Goal: Check status: Check status

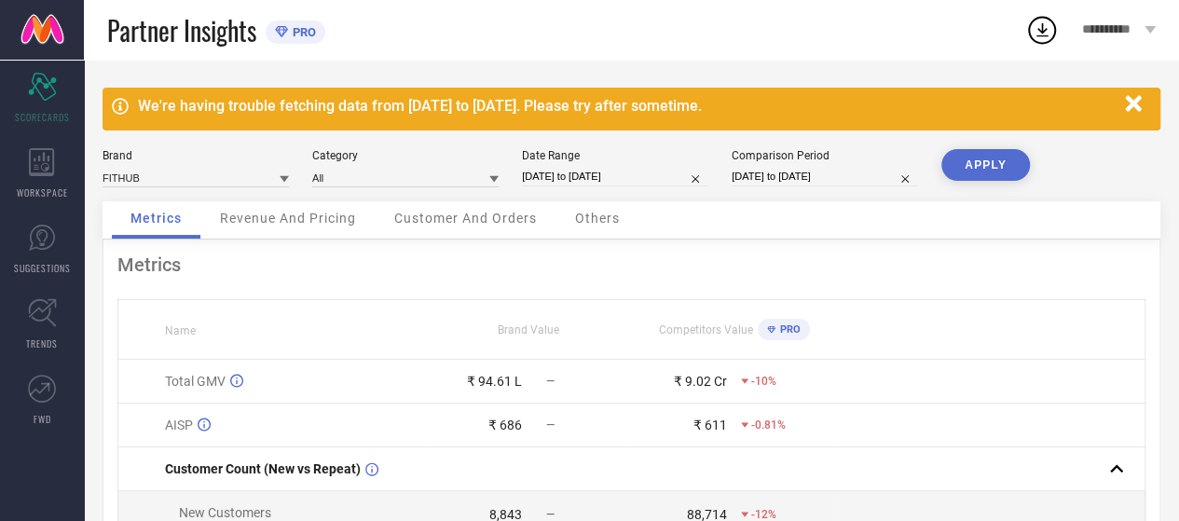
click at [847, 184] on input "[DATE] to [DATE]" at bounding box center [824, 177] width 186 height 20
select select "7"
select select "2024"
select select "8"
select select "2024"
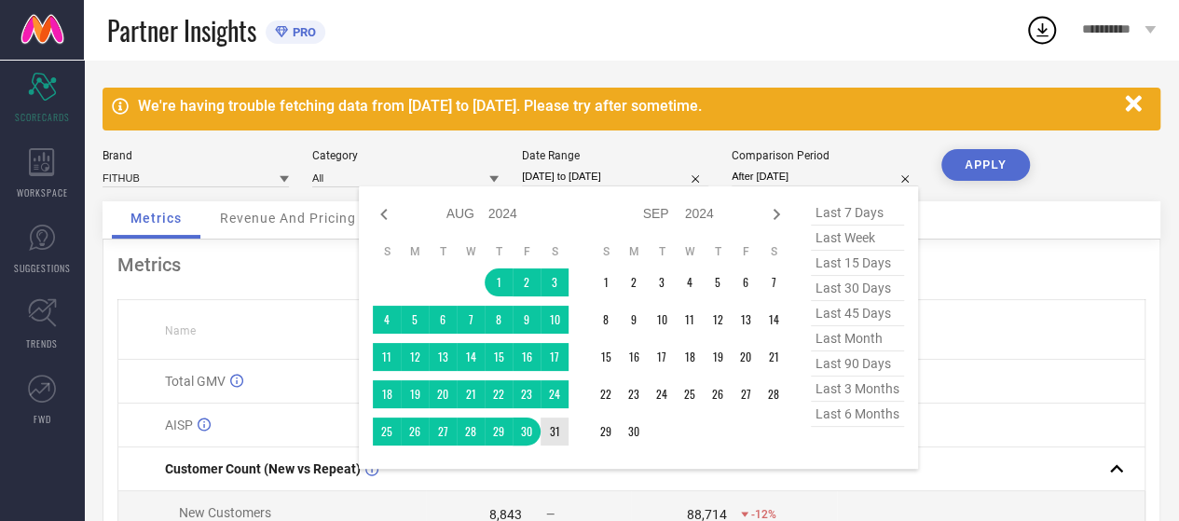
click at [560, 431] on td "31" at bounding box center [554, 431] width 28 height 28
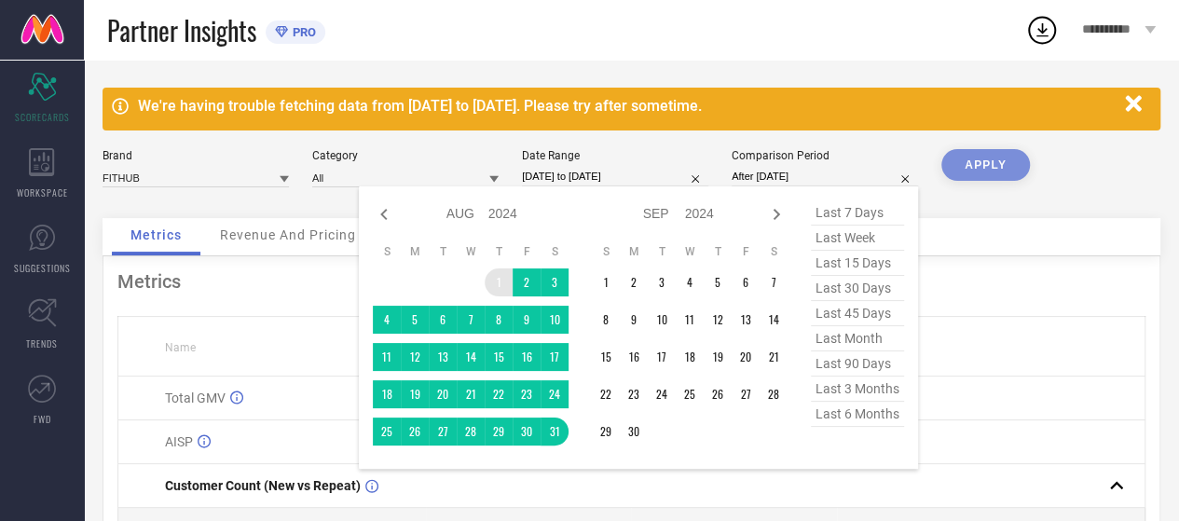
type input "[DATE] to [DATE]"
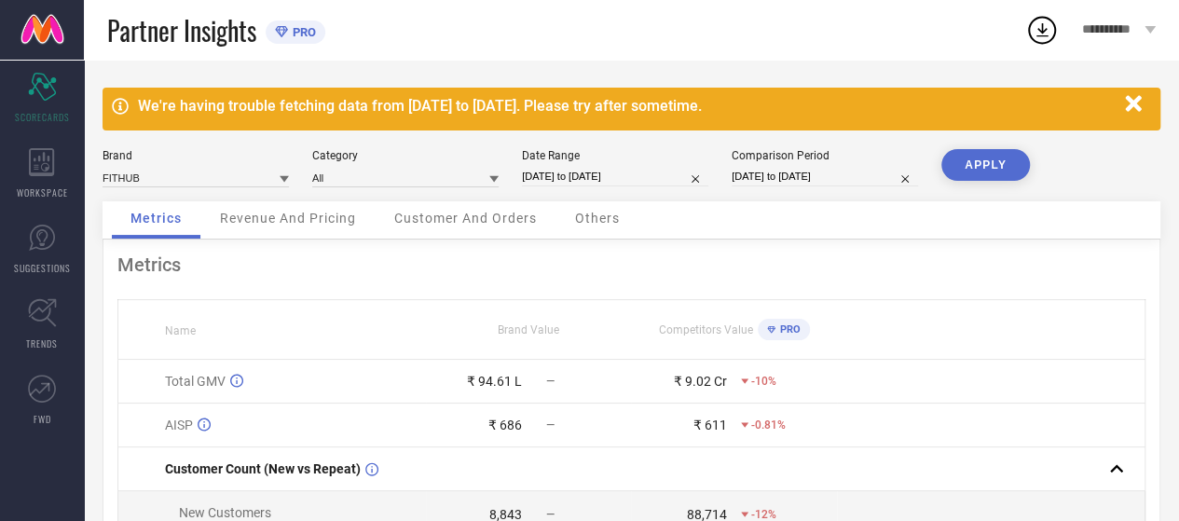
click at [595, 169] on input "[DATE] to [DATE]" at bounding box center [615, 177] width 186 height 20
select select "7"
select select "2025"
select select "8"
select select "2025"
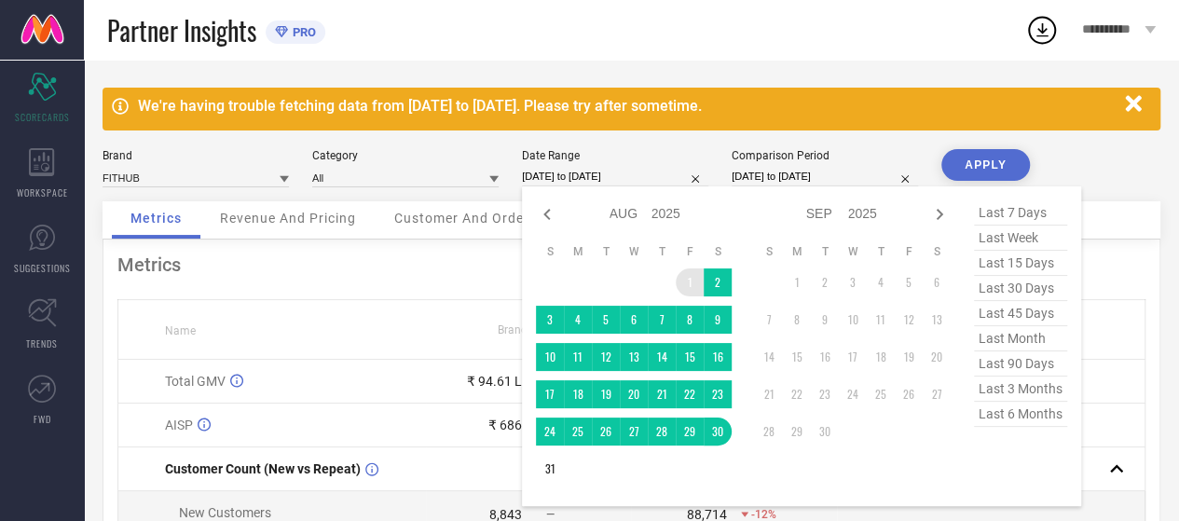
click at [679, 270] on table "S M T W T F S 1 2 3 4 5 6 7 8 9 10 11 12 13 14 15 16 17 18 19 20 21 22 23 24 25…" at bounding box center [634, 363] width 196 height 257
click at [549, 470] on td "31" at bounding box center [550, 469] width 28 height 28
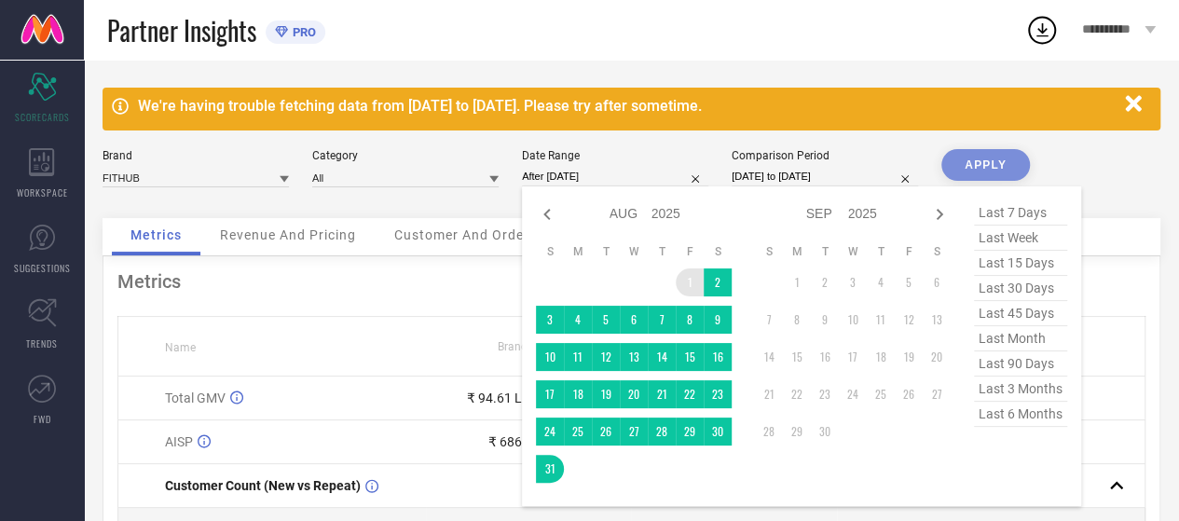
type input "[DATE] to [DATE]"
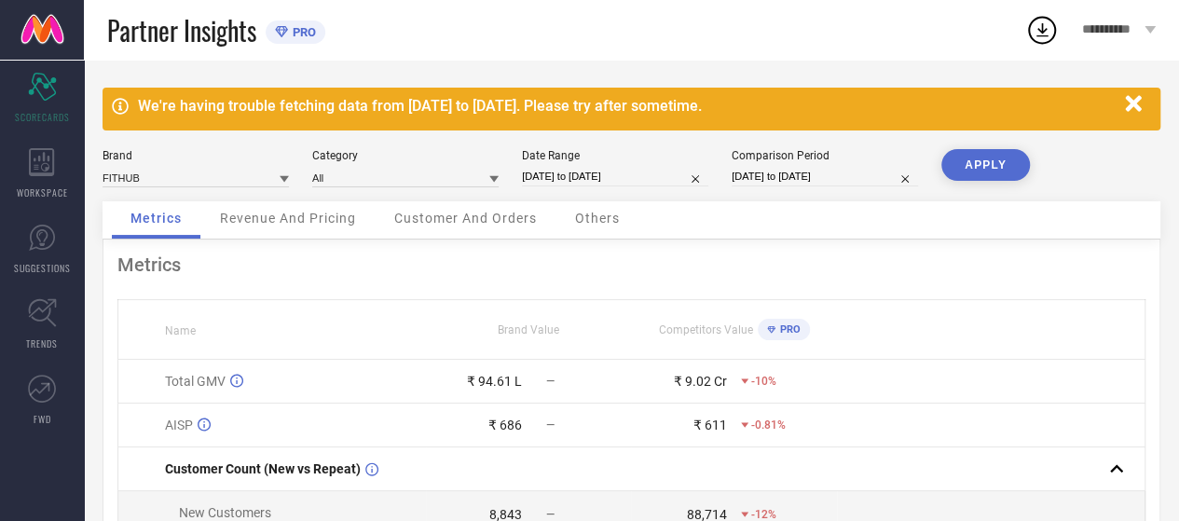
click at [1001, 159] on button "APPLY" at bounding box center [985, 165] width 89 height 32
